Goal: Navigation & Orientation: Find specific page/section

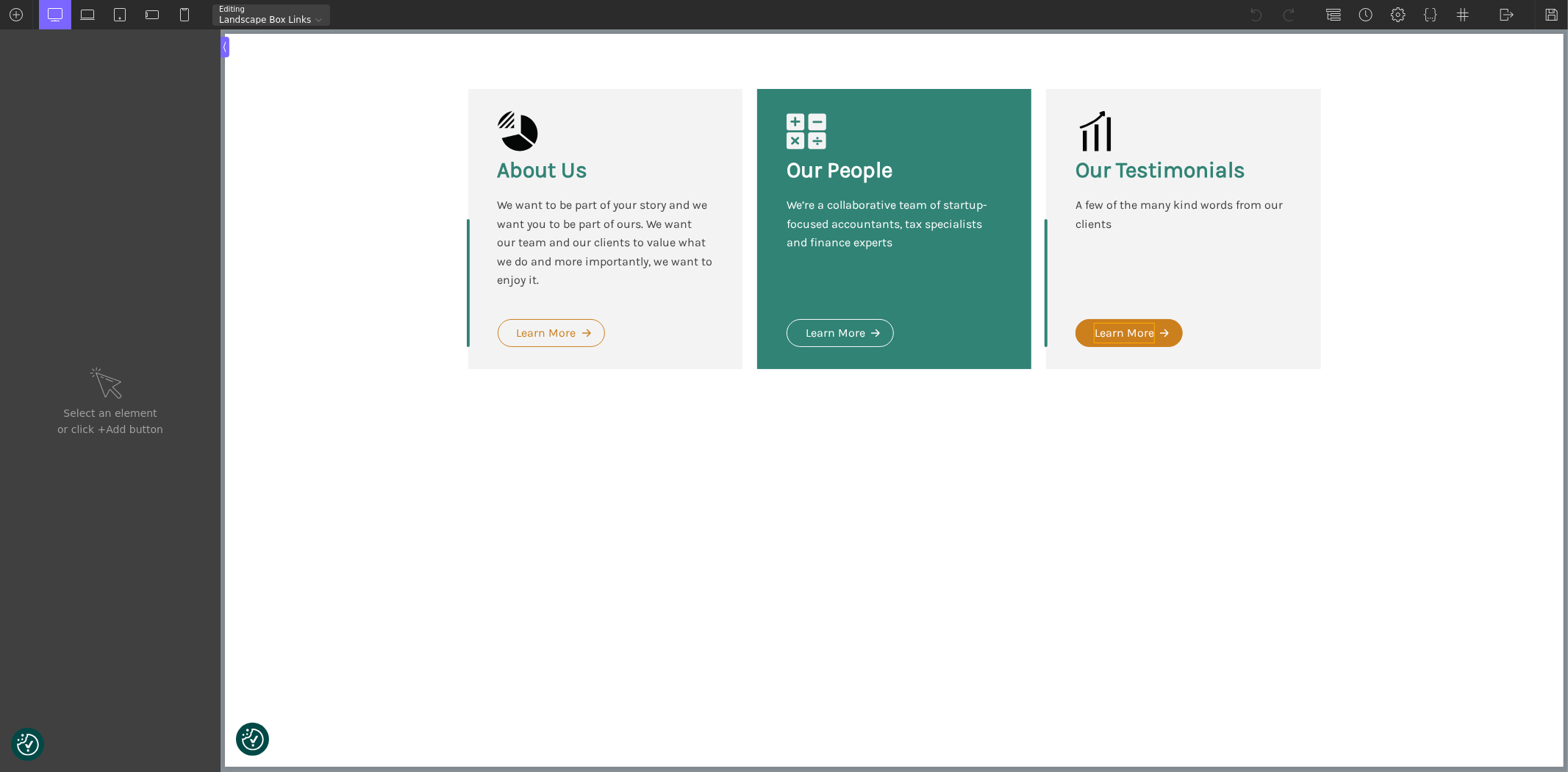
click at [1124, 327] on div "Learn More" at bounding box center [1123, 332] width 60 height 19
type input "oxel_icon_button_text"
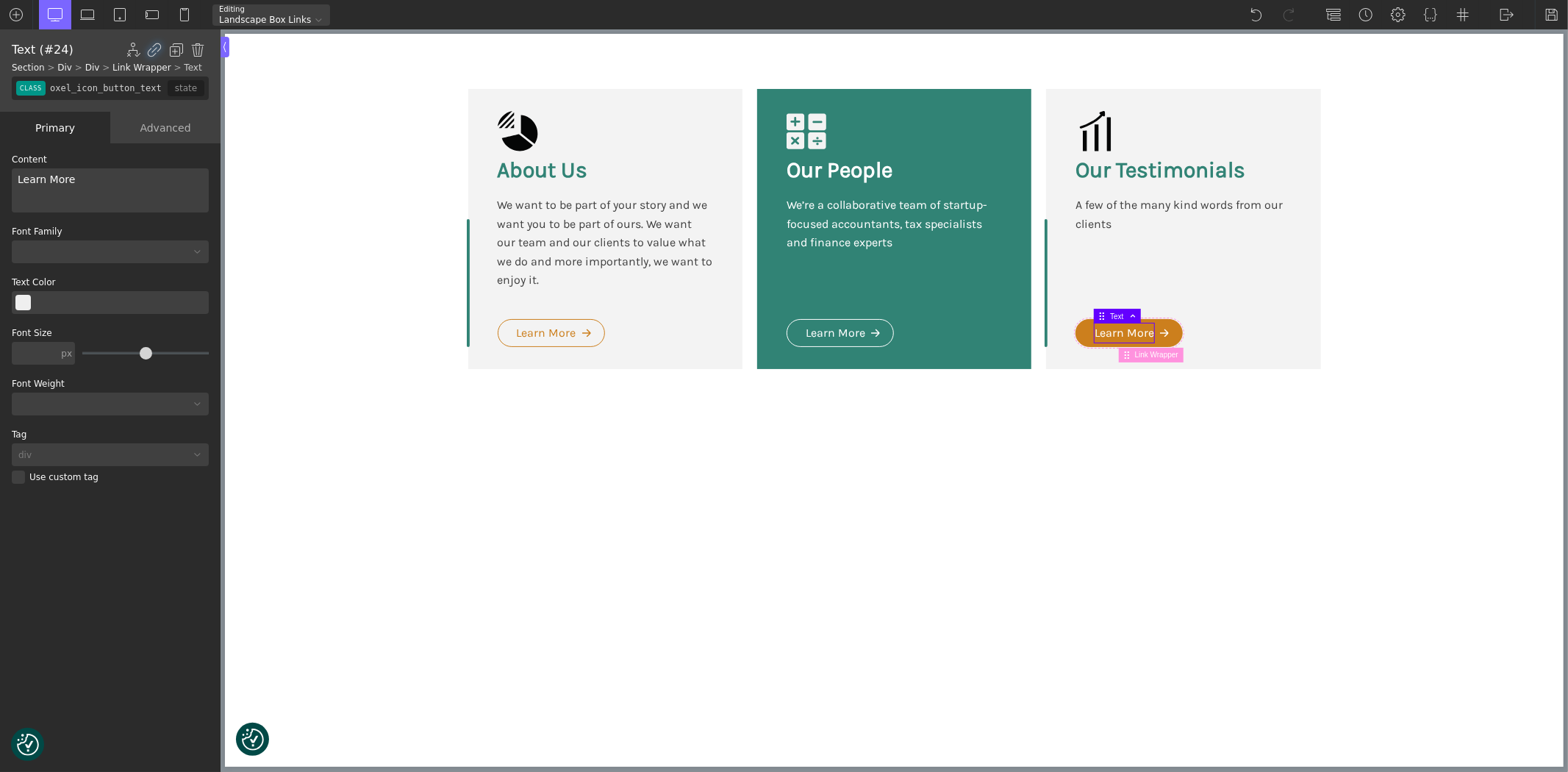
click at [1128, 336] on div "Learn More" at bounding box center [1123, 332] width 60 height 19
click at [1146, 351] on span "Link Wrapper" at bounding box center [1158, 355] width 48 height 8
type input "link-143-10"
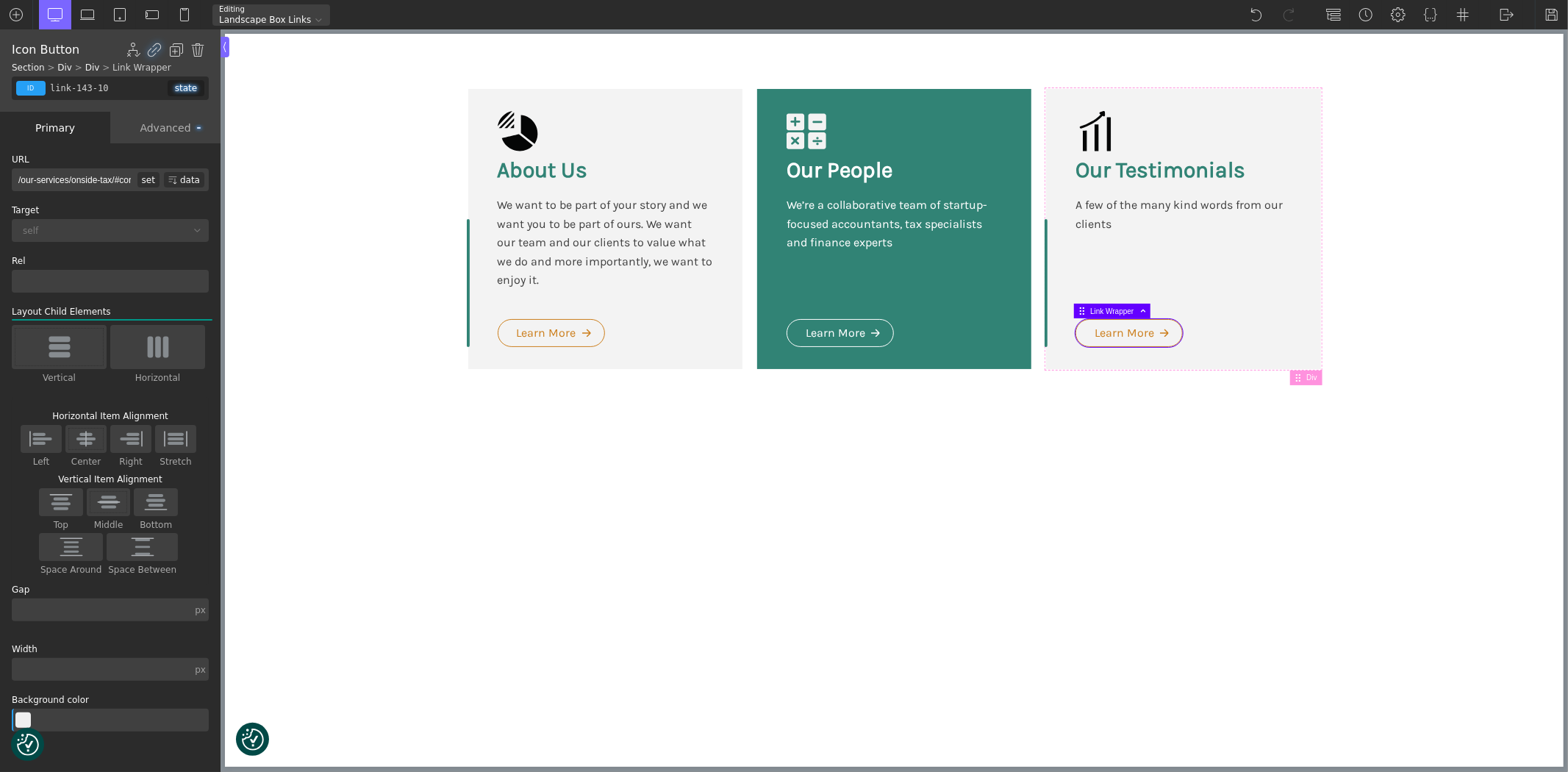
click at [106, 182] on input "/our-services/onside-tax/#core_accounting" at bounding box center [75, 179] width 126 height 23
paste input "[URL][DOMAIN_NAME]"
type input "[URL][DOMAIN_NAME]"
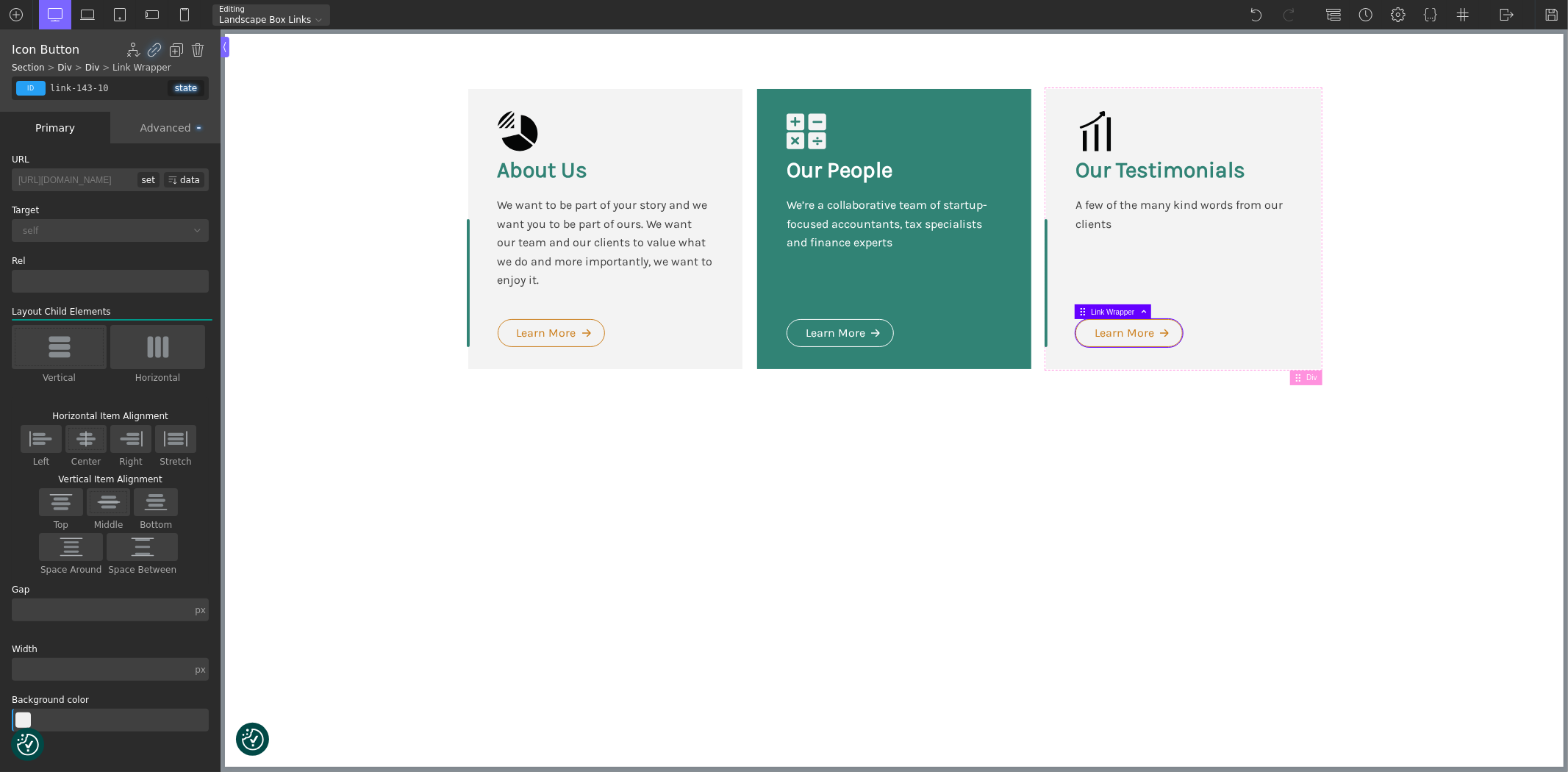
scroll to position [0, 48]
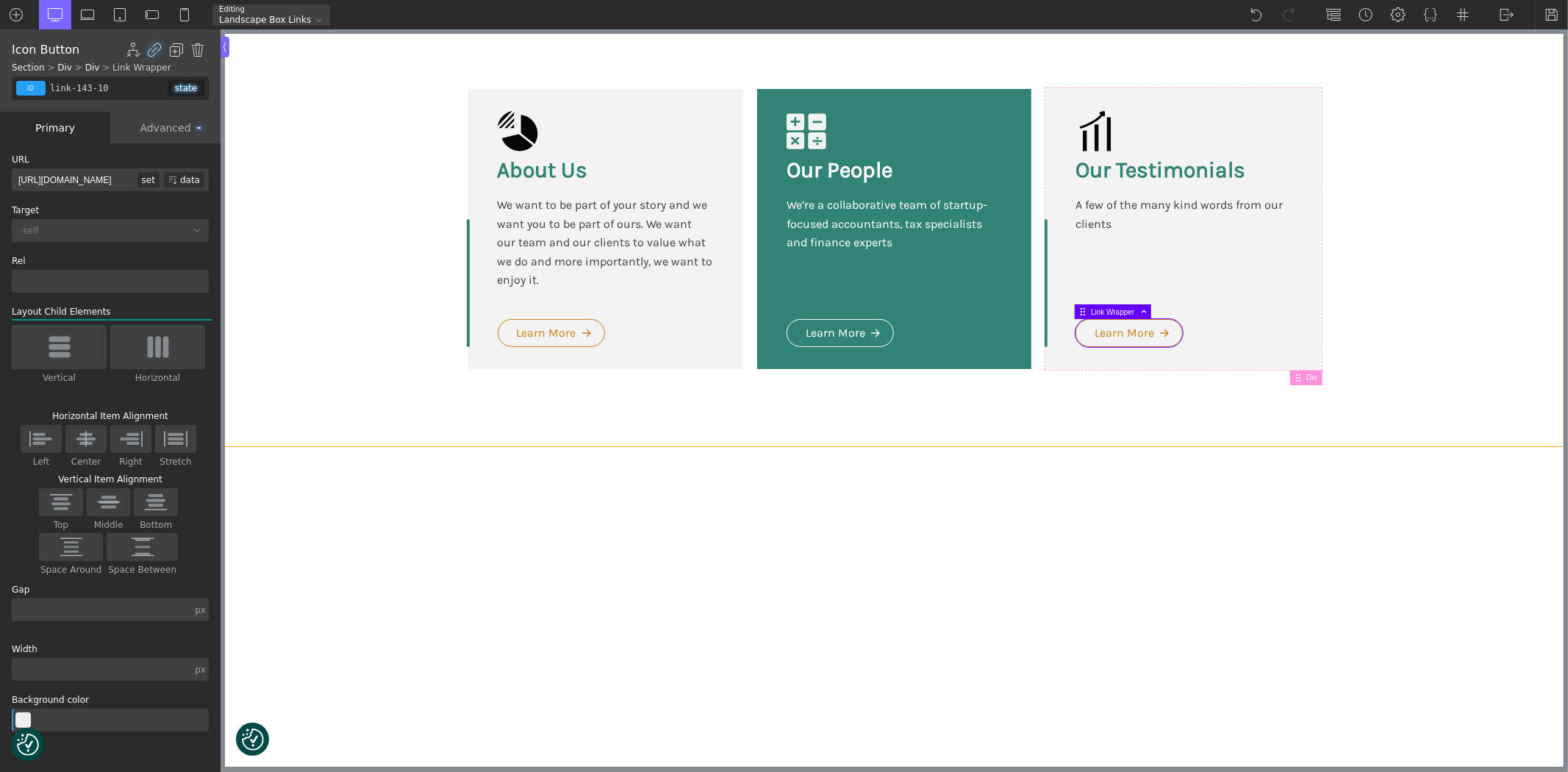
click at [288, 189] on section "About Us We want to be part of your story and we want you to be part of ours. W…" at bounding box center [893, 239] width 1339 height 412
type input "section-111-10"
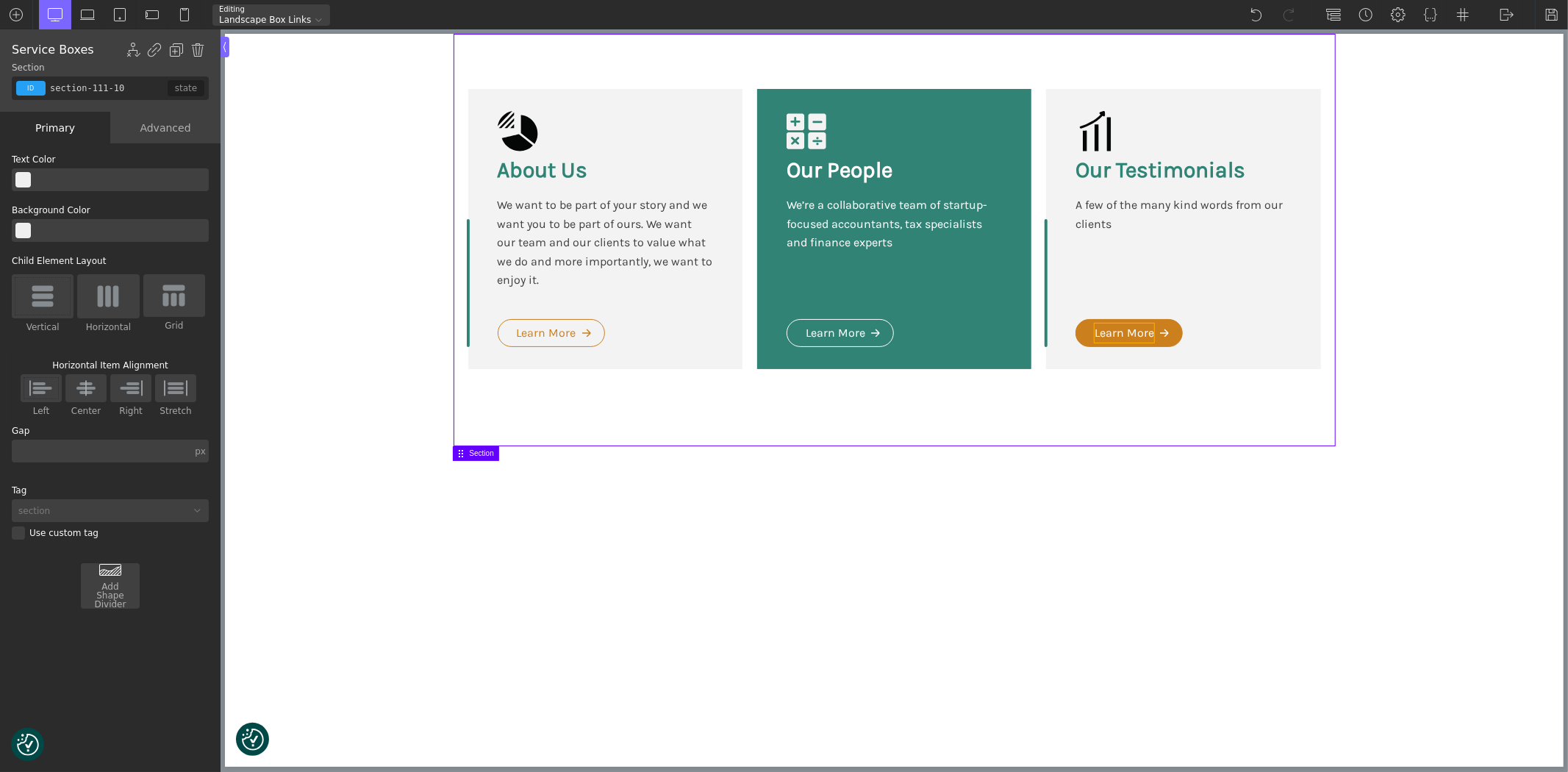
click at [1113, 327] on div "Learn More" at bounding box center [1123, 332] width 60 height 19
type input "oxel_icon_button_text"
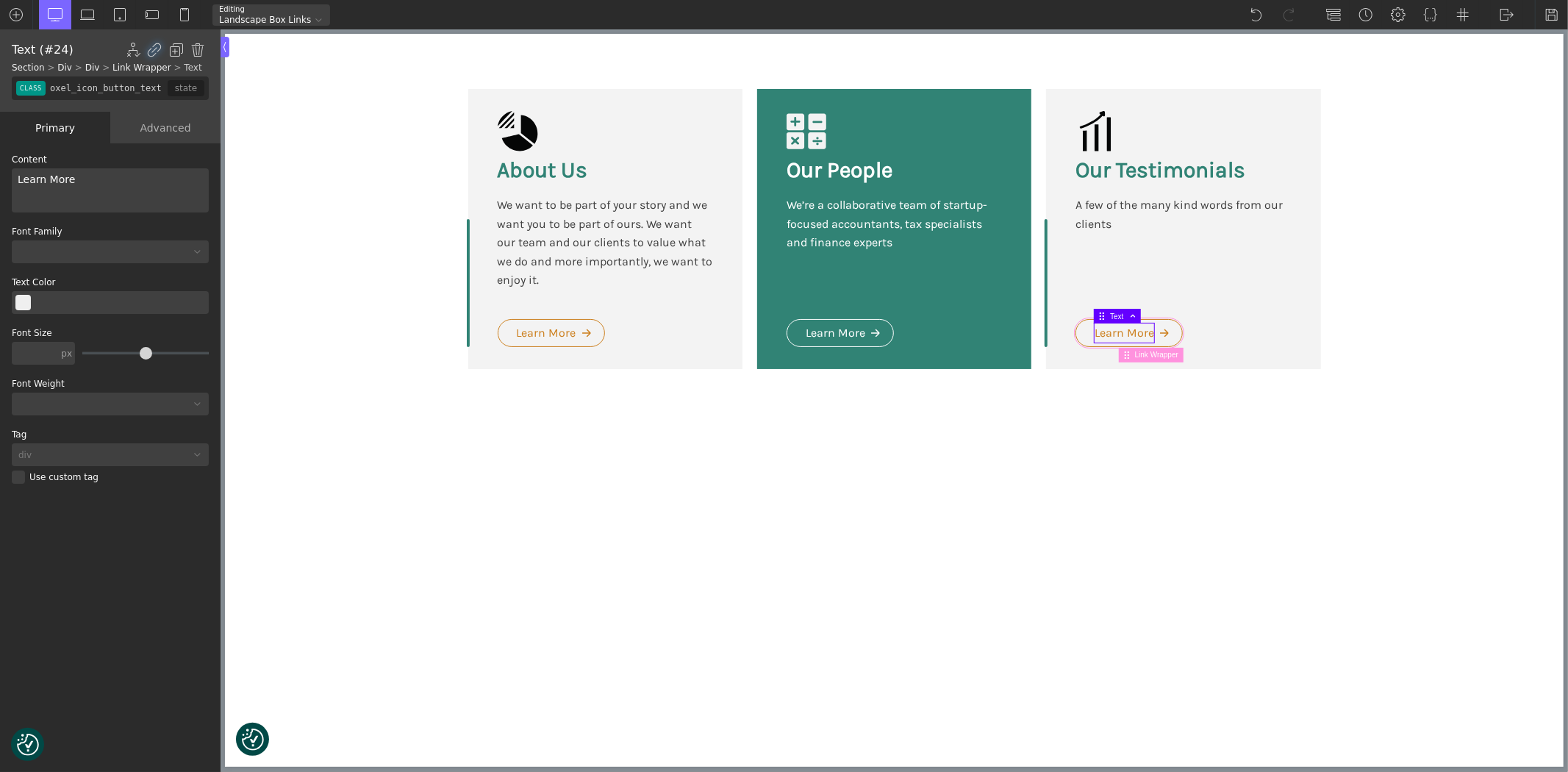
click at [1157, 353] on span "Link Wrapper" at bounding box center [1158, 355] width 48 height 8
type input "link-143-10"
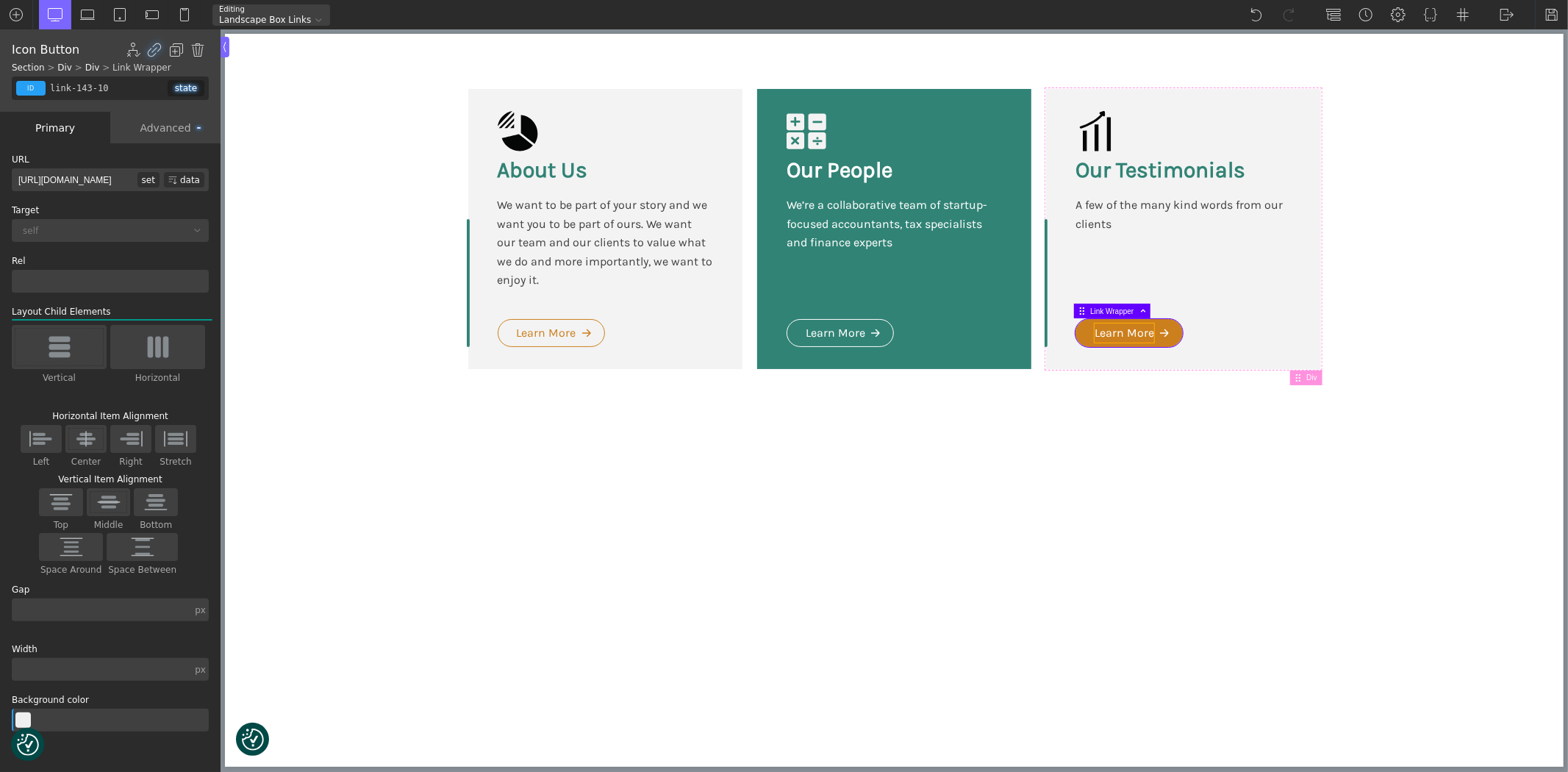
click at [1130, 334] on div "Learn More" at bounding box center [1123, 332] width 60 height 19
type input "oxel_icon_button_text"
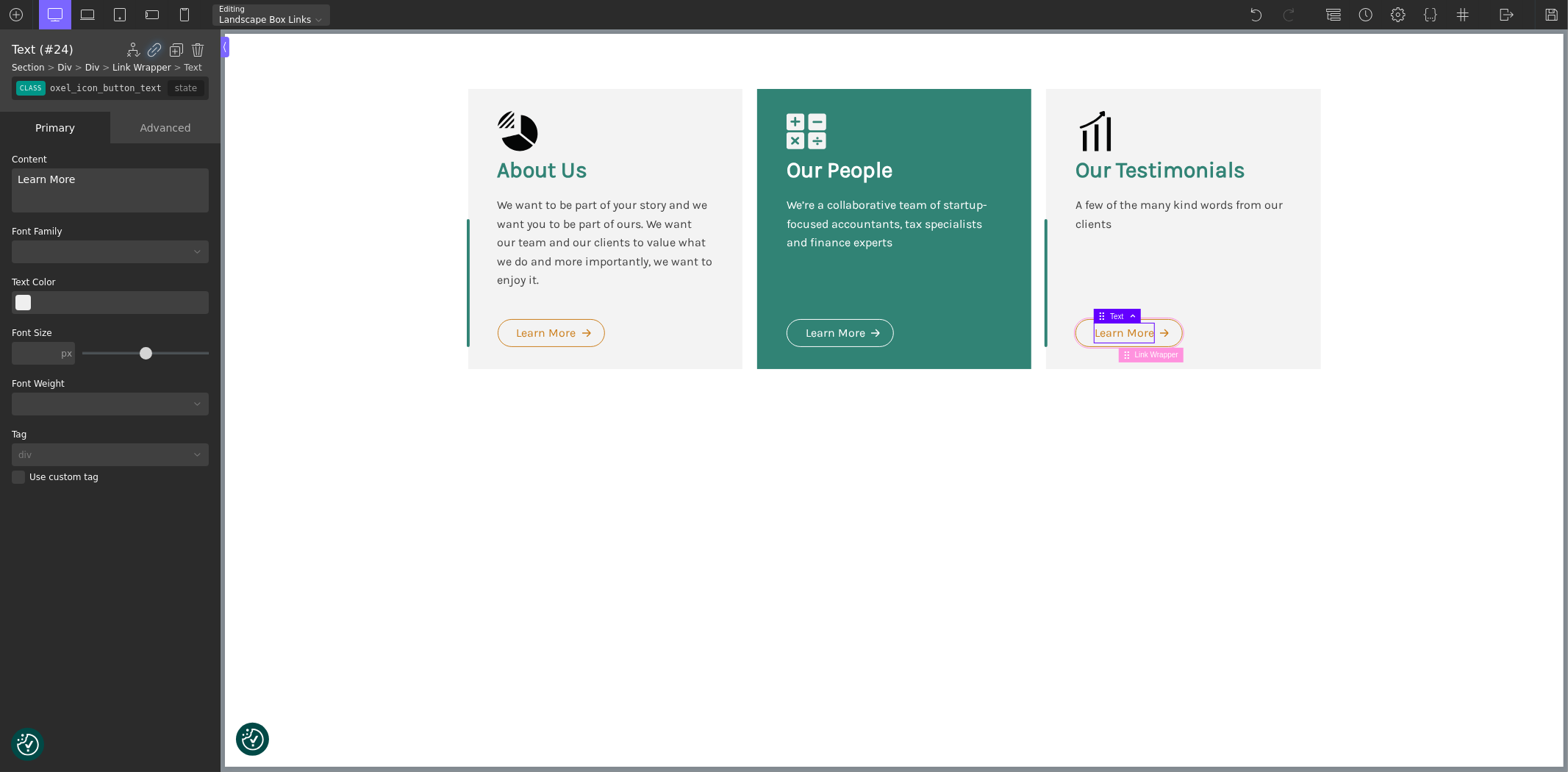
click at [1143, 351] on span "Link Wrapper" at bounding box center [1158, 355] width 48 height 8
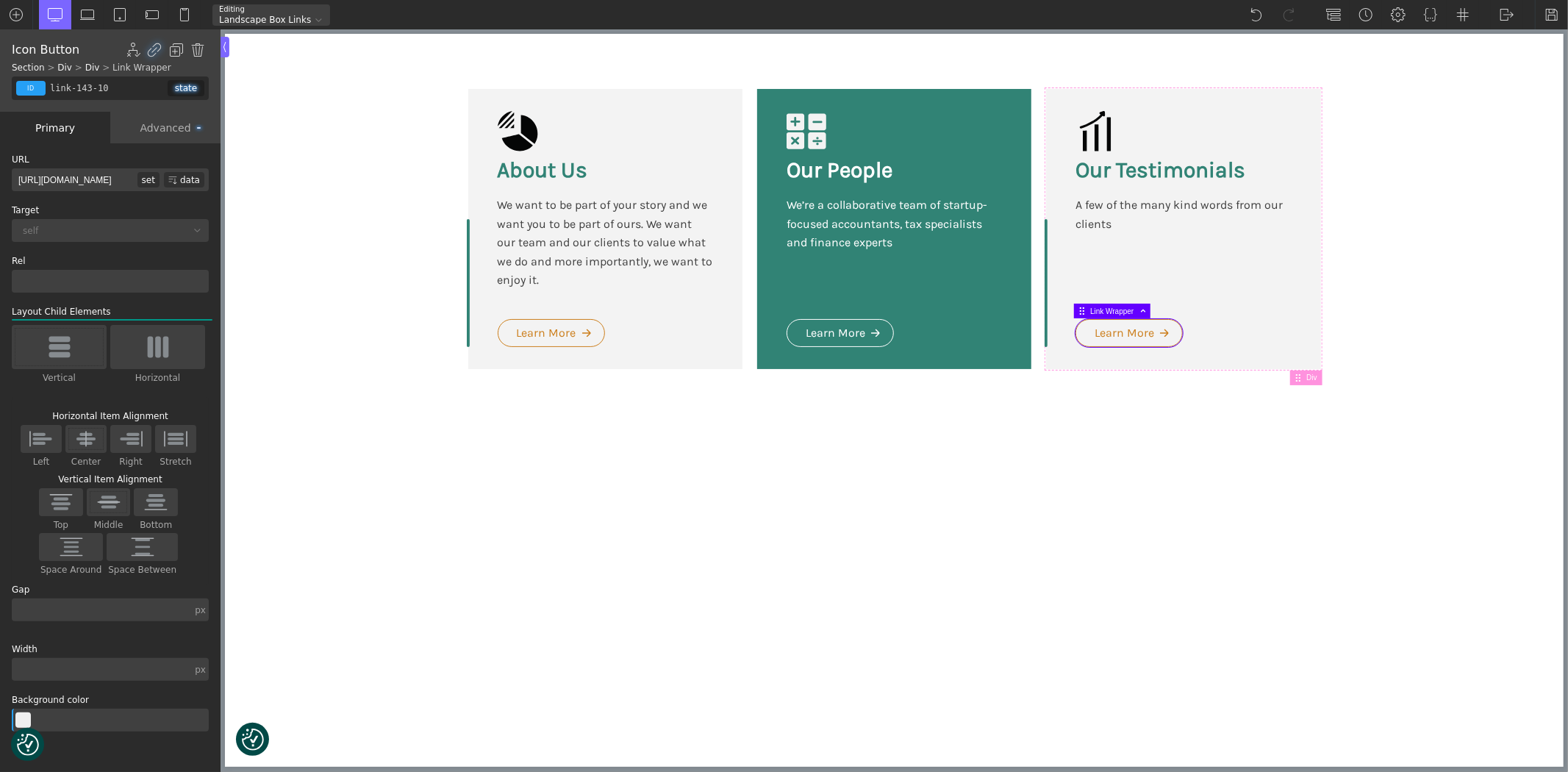
scroll to position [0, 48]
drag, startPoint x: 42, startPoint y: 173, endPoint x: 160, endPoint y: 175, distance: 118.0
click at [160, 175] on div "[URL][DOMAIN_NAME] set data" at bounding box center [110, 179] width 197 height 23
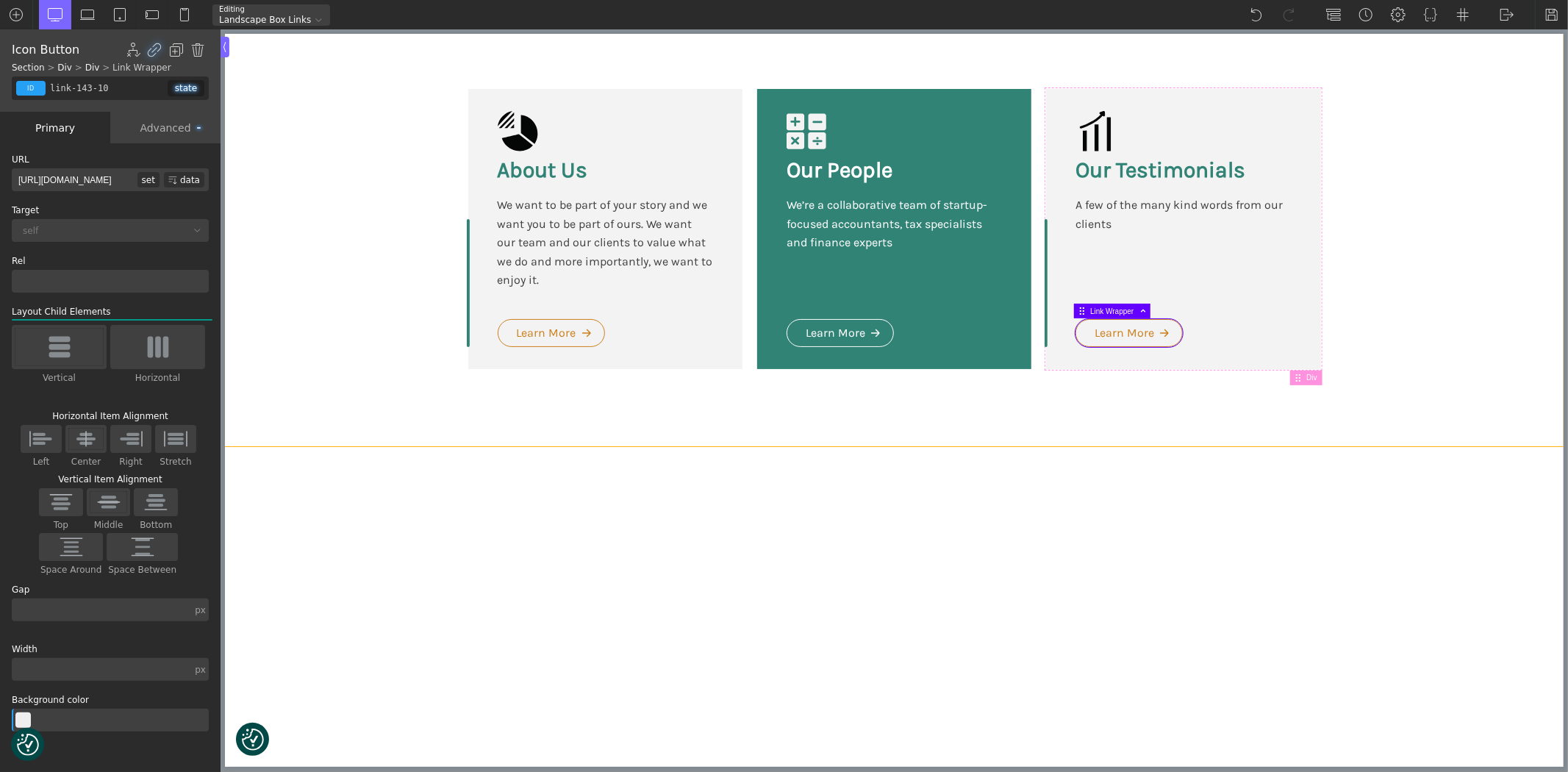
click at [299, 225] on section "About Us We want to be part of your story and we want you to be part of ours. W…" at bounding box center [893, 239] width 1339 height 412
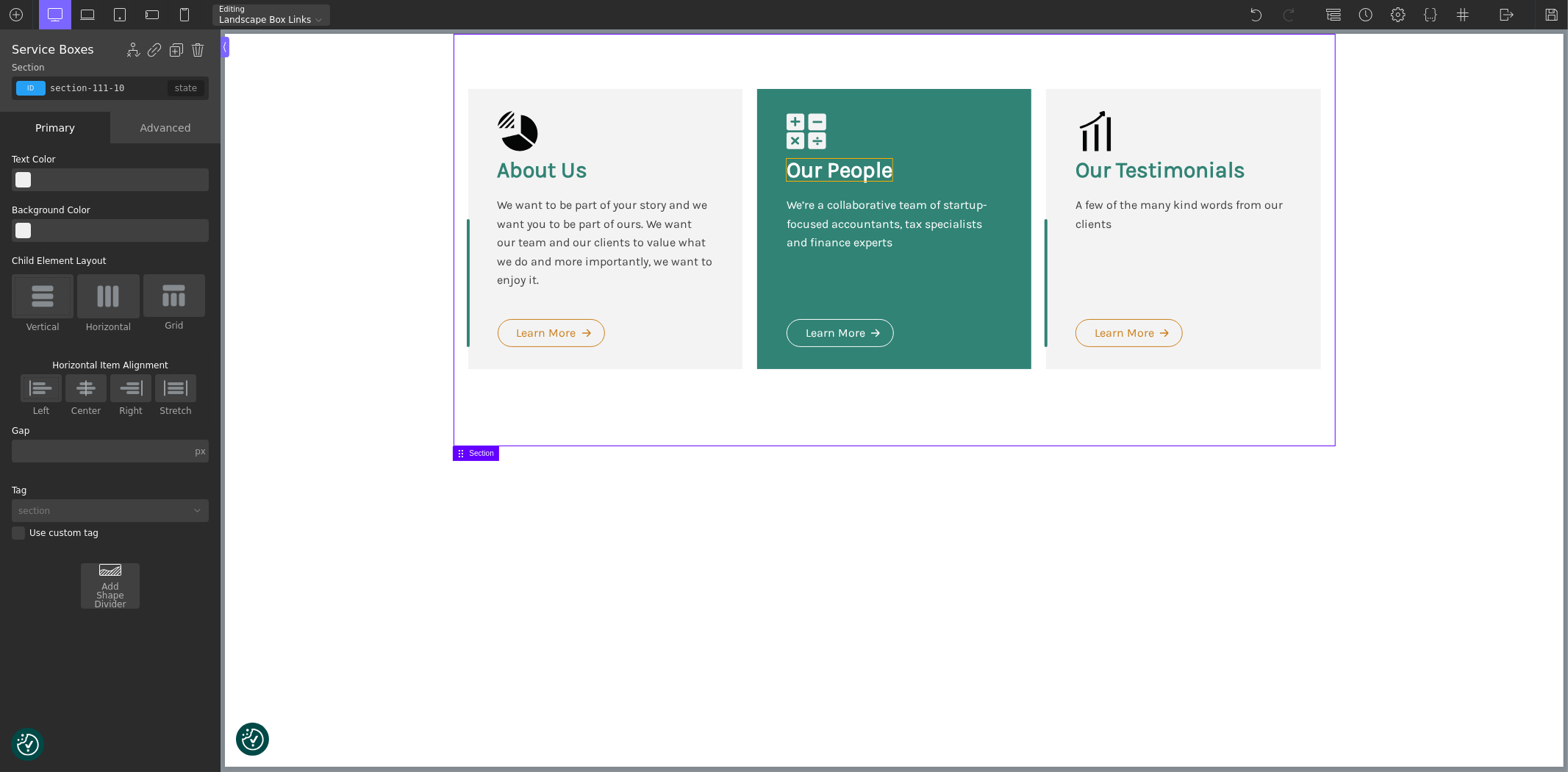
click at [847, 167] on h3 "Our People" at bounding box center [839, 169] width 106 height 22
type input "headline-134-10"
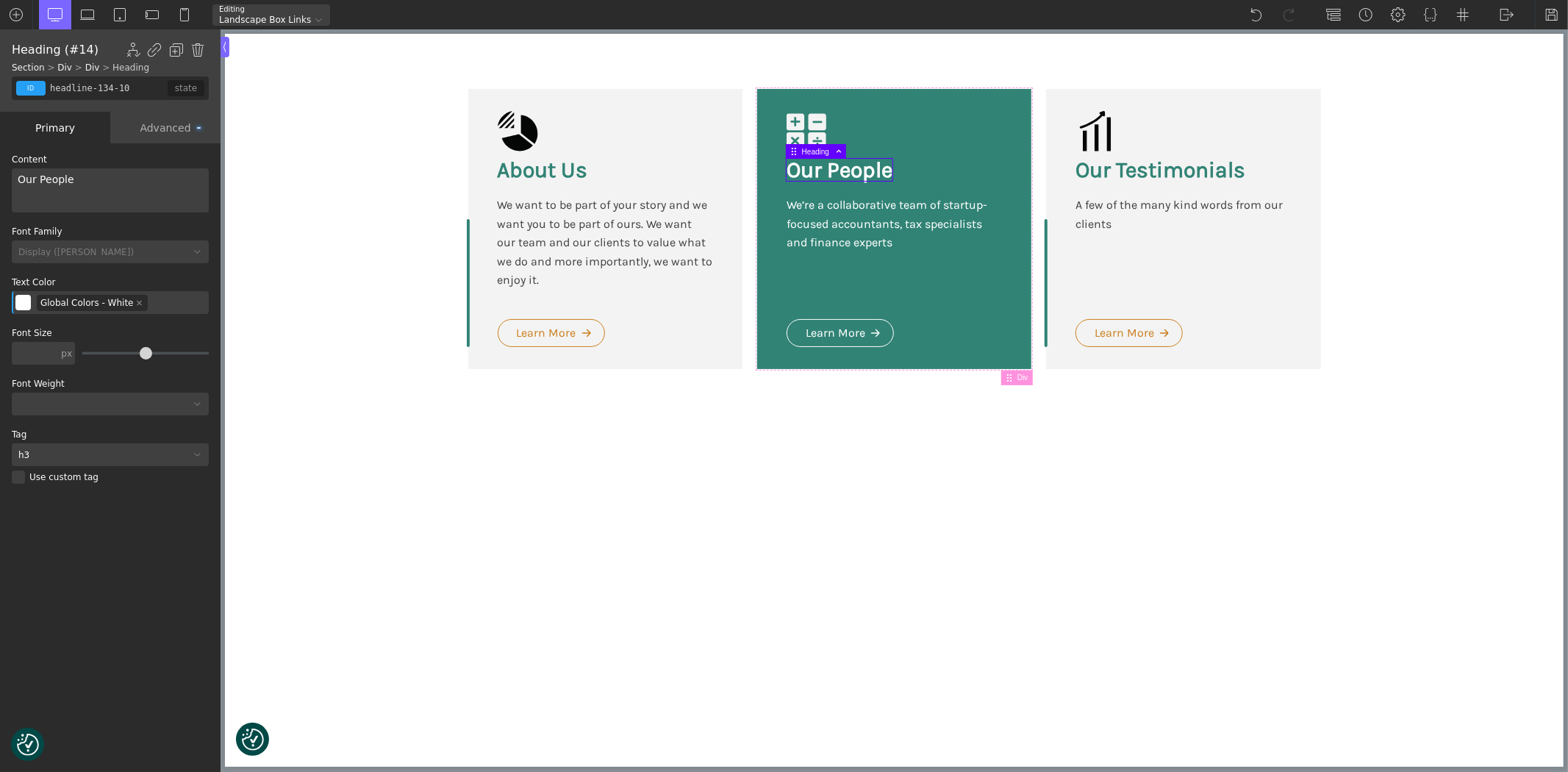
click at [71, 182] on div "Our People" at bounding box center [110, 190] width 197 height 44
click at [852, 327] on div "Learn More" at bounding box center [834, 332] width 60 height 19
type input "oxel_icon_button_text"
click at [862, 353] on span "Link Wrapper" at bounding box center [869, 355] width 48 height 8
type input "link-136-10"
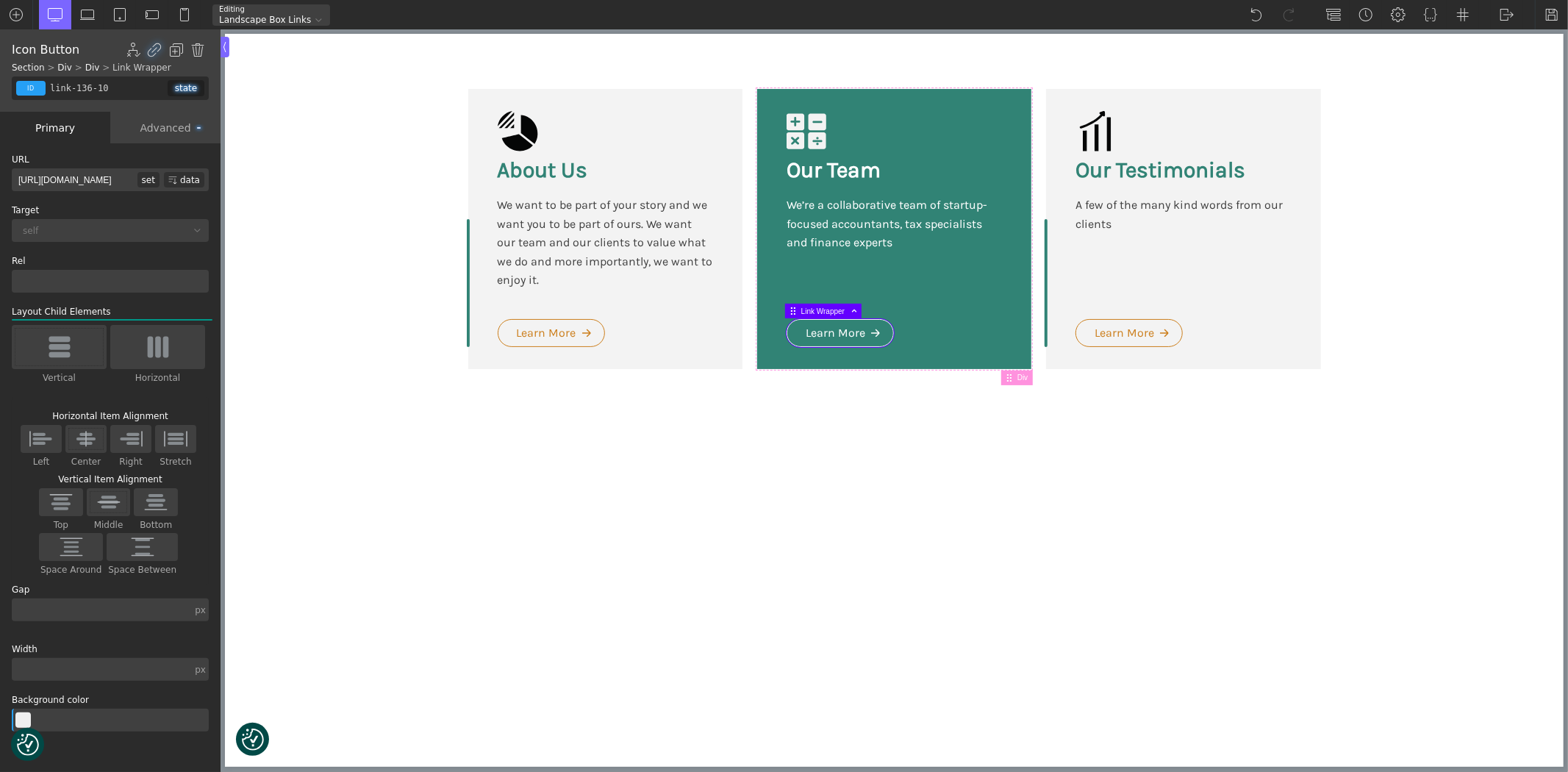
click at [104, 182] on input "[URL][DOMAIN_NAME]" at bounding box center [75, 179] width 126 height 23
paste input "[URL][DOMAIN_NAME]"
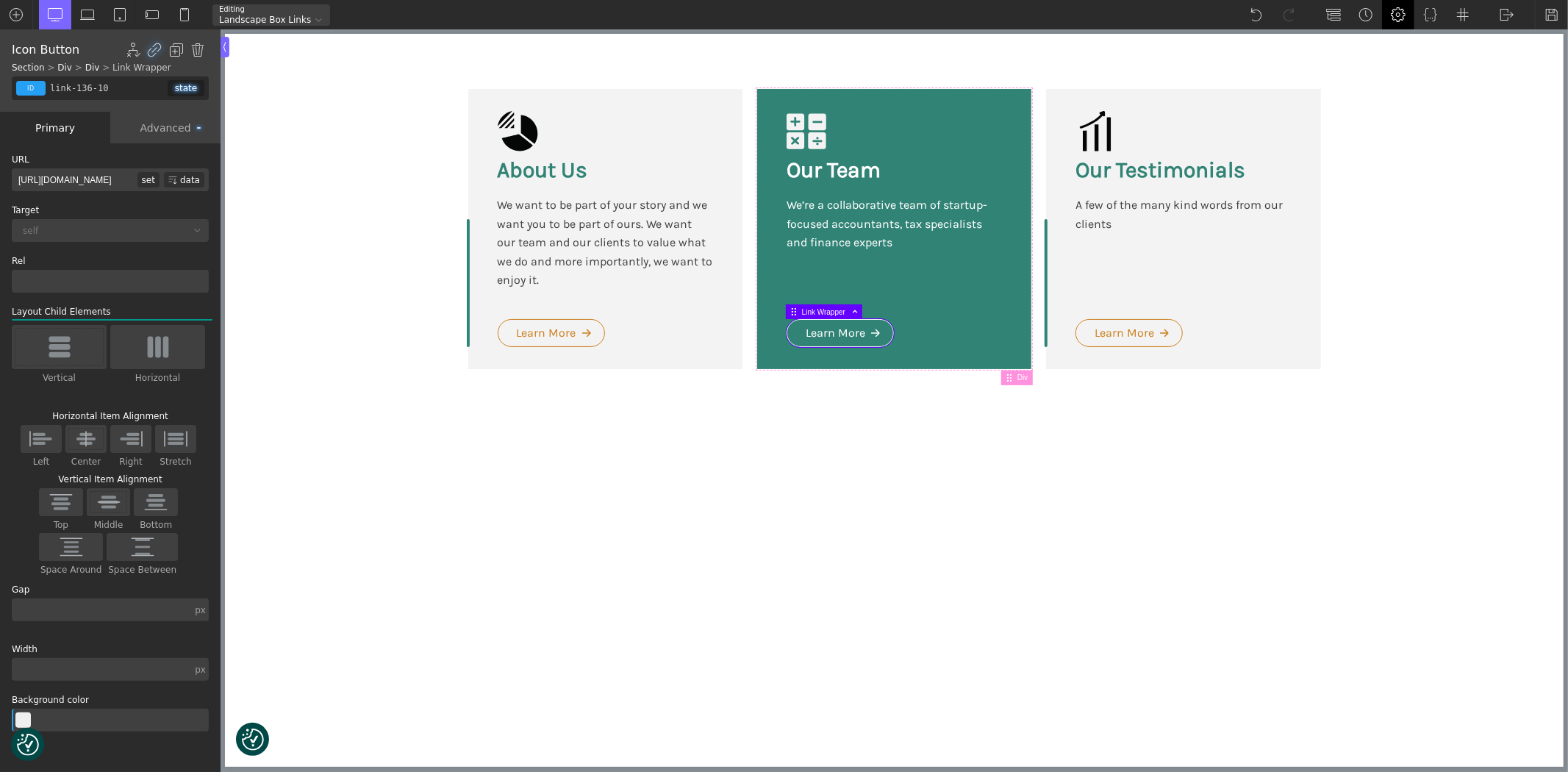
type input "[URL][DOMAIN_NAME]"
click at [546, 329] on div "Learn More" at bounding box center [546, 332] width 60 height 19
type input "text_block-126-10"
type input "oxel_icon_button_text"
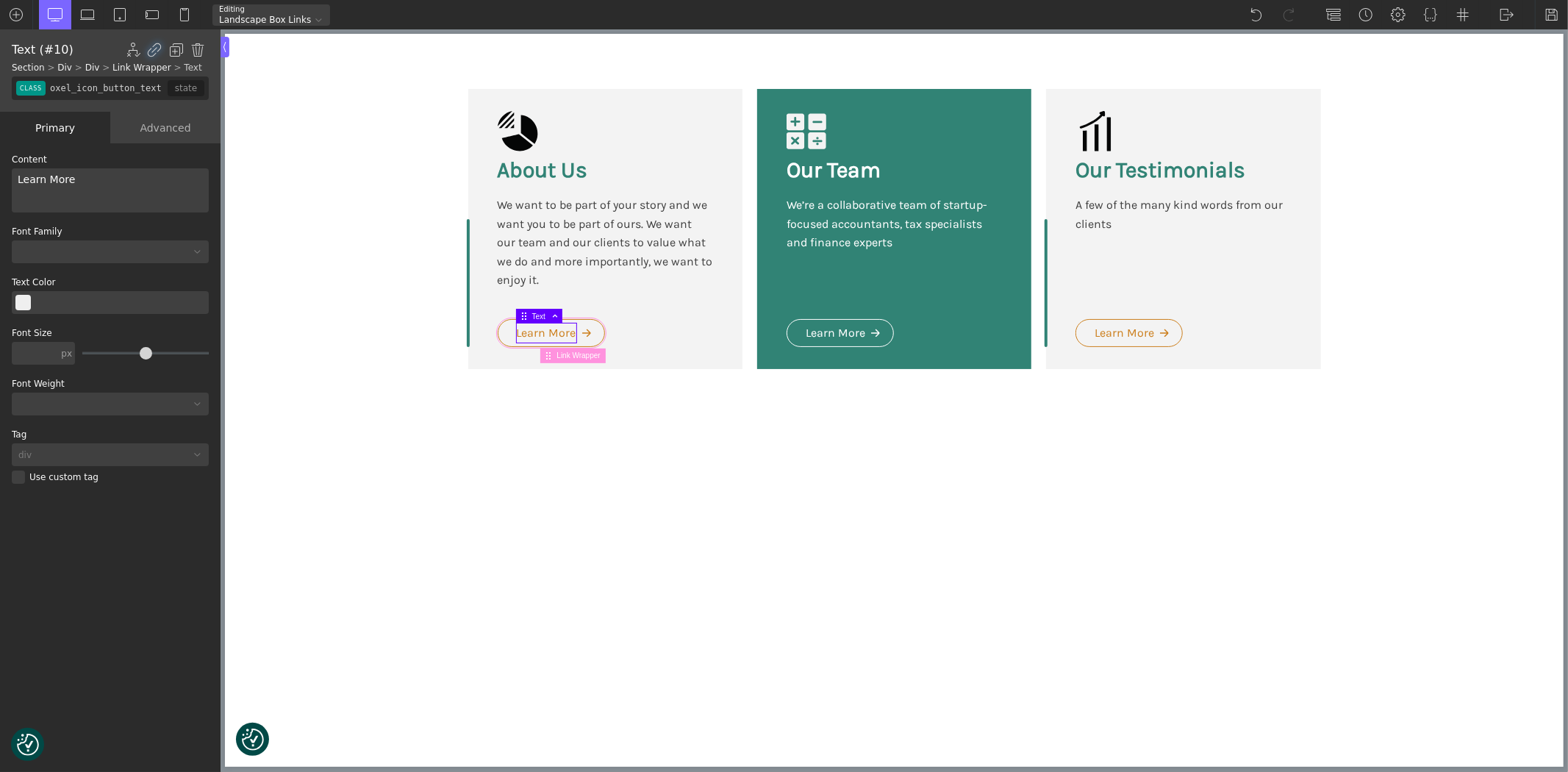
click at [562, 354] on span "Link Wrapper" at bounding box center [579, 355] width 48 height 8
type input "link-125-10"
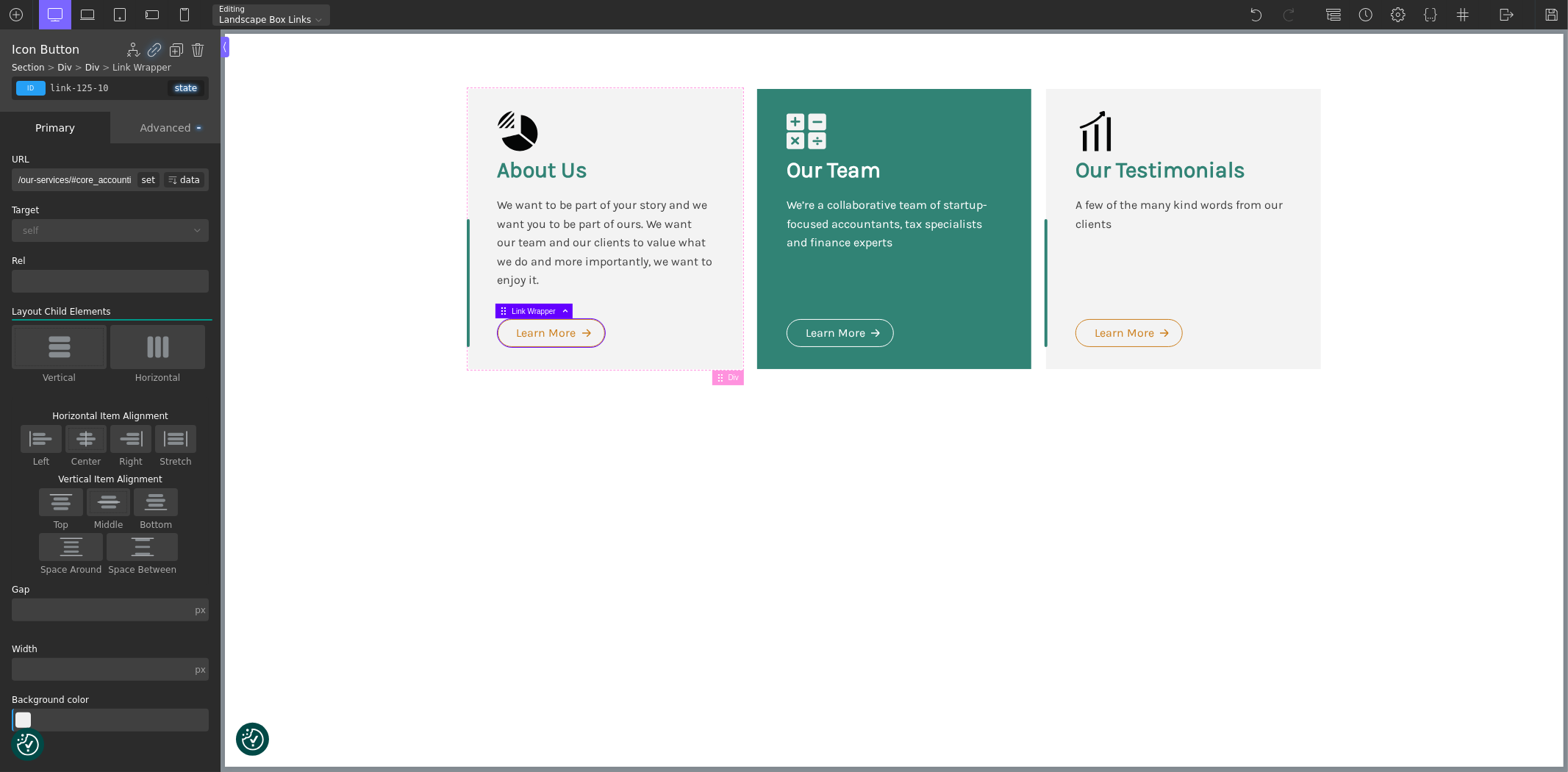
click at [72, 182] on input "/our-services/#core_accounting" at bounding box center [75, 179] width 126 height 23
paste input "[URL][DOMAIN_NAME]"
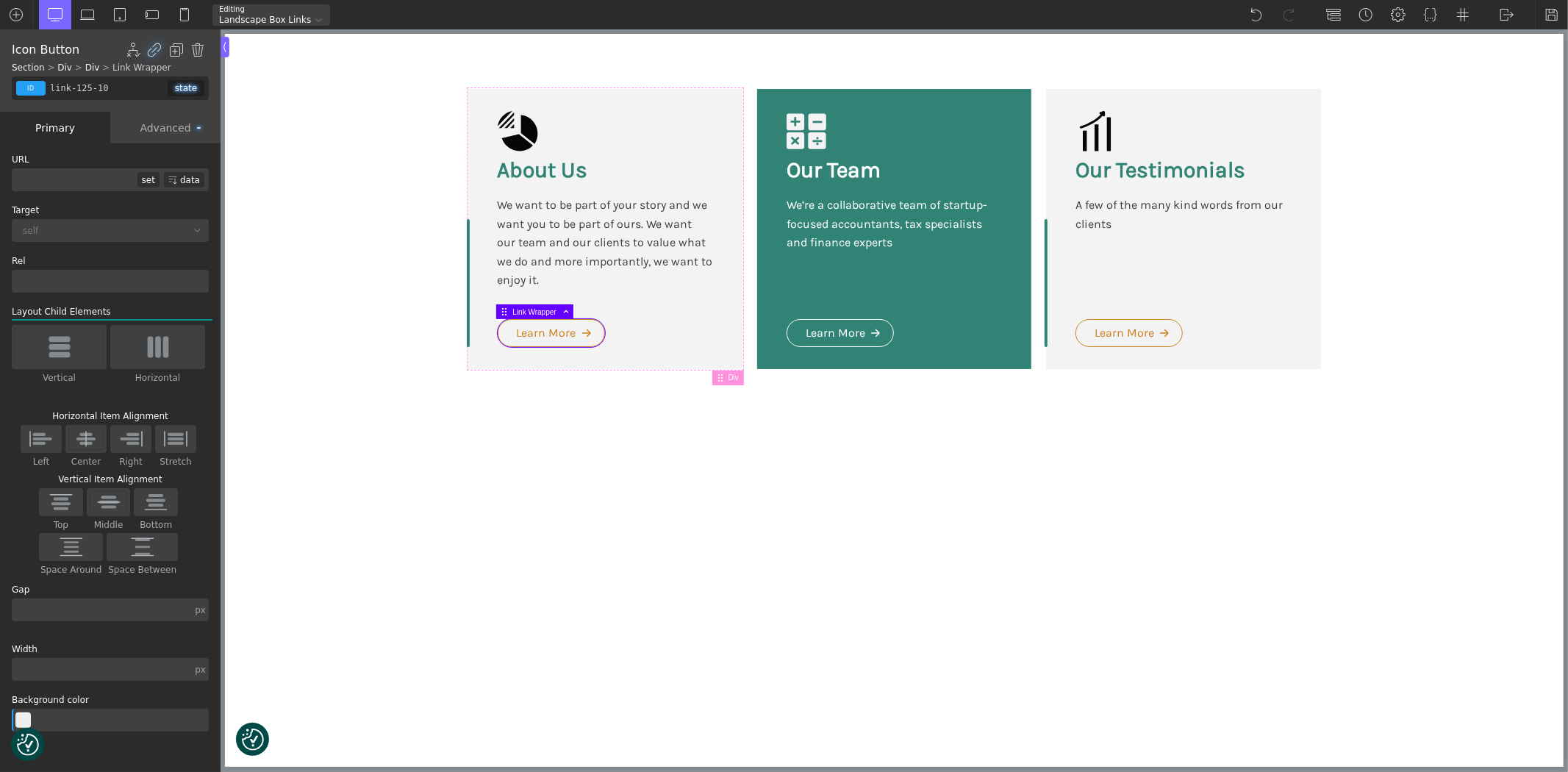
type input "[URL][DOMAIN_NAME]"
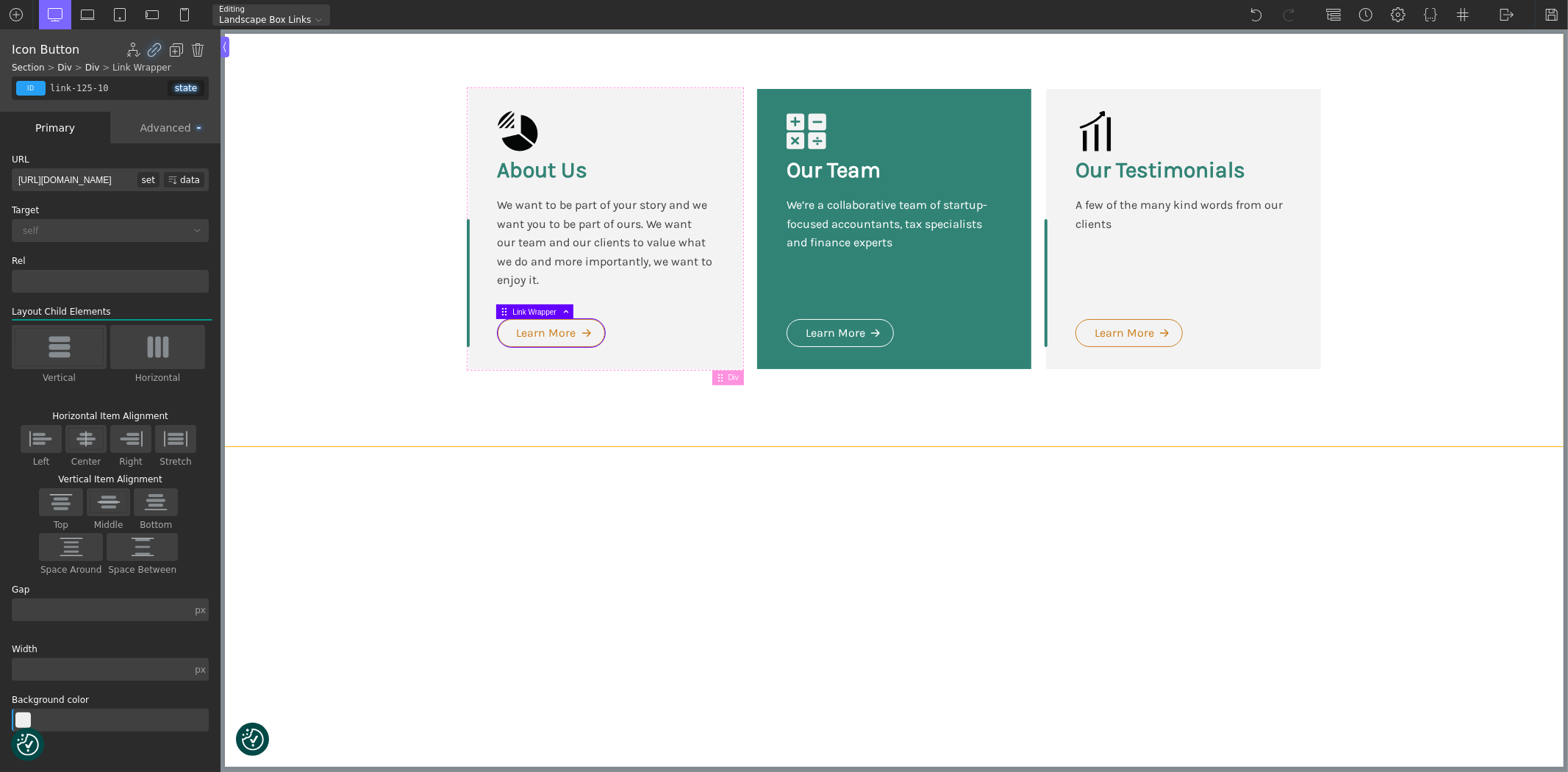
click at [334, 186] on section "About Us We want to be part of your story and we want you to be part of ours. W…" at bounding box center [893, 239] width 1339 height 412
type input "section-111-10"
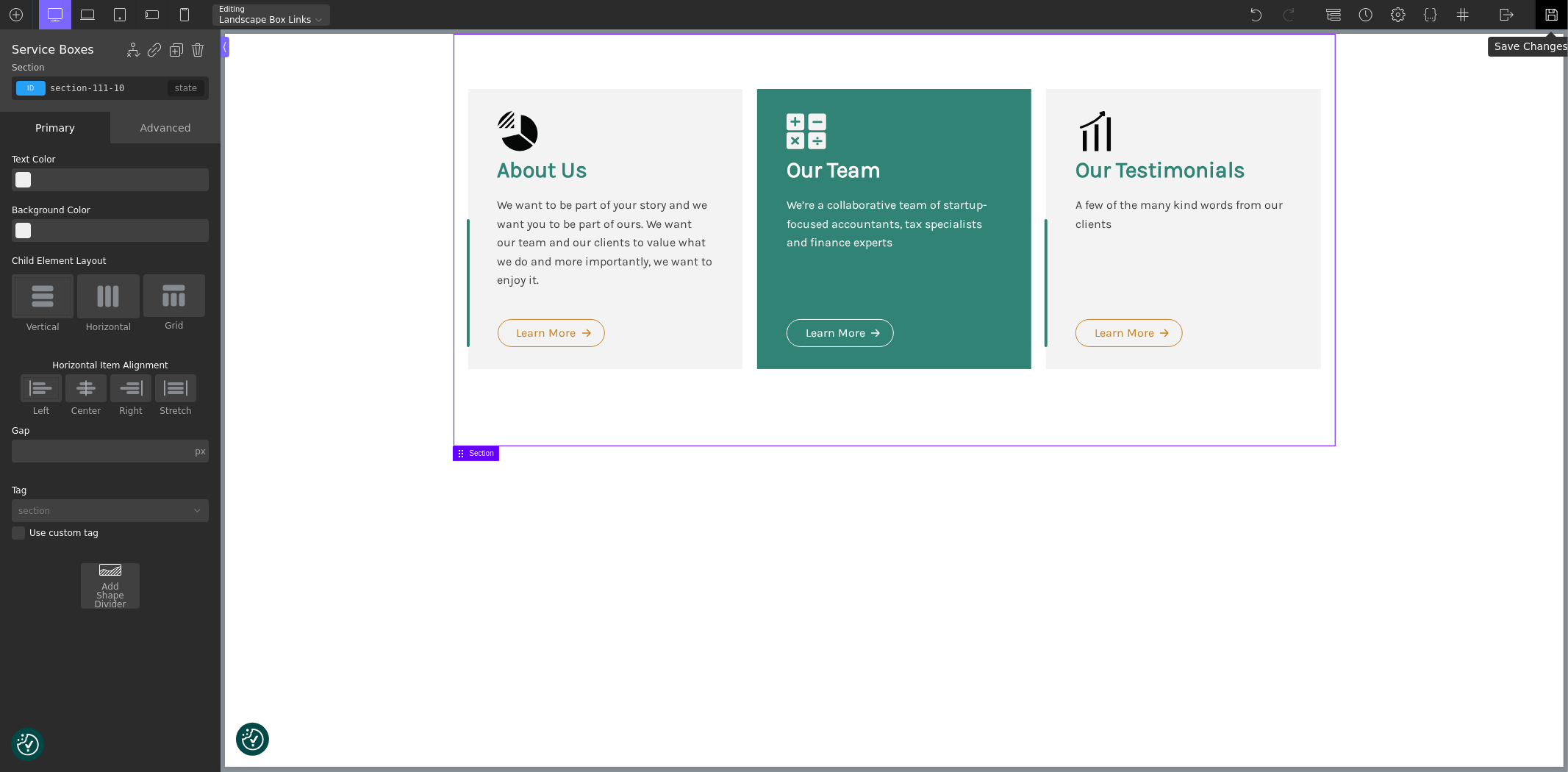
click at [1559, 16] on img at bounding box center [1551, 14] width 15 height 15
click at [1505, 18] on img at bounding box center [1507, 14] width 15 height 15
click at [1508, 36] on link "WP Admin" at bounding box center [1523, 38] width 63 height 24
